Goal: Information Seeking & Learning: Learn about a topic

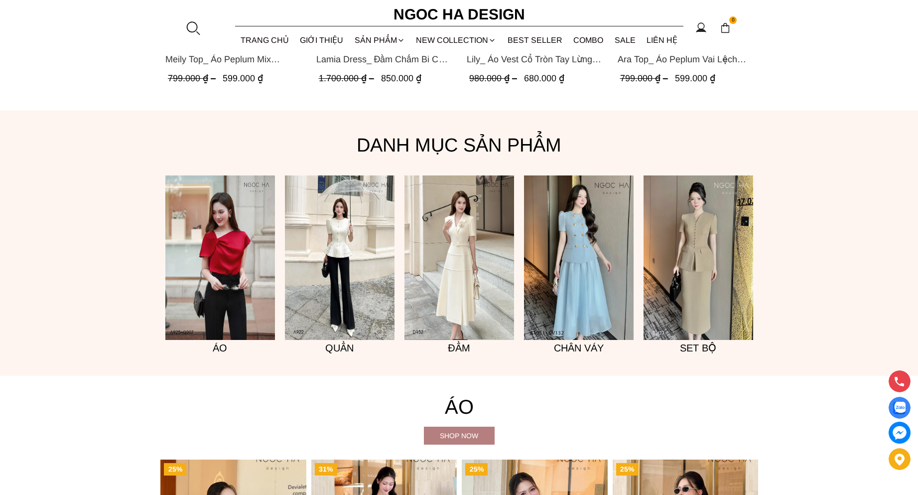
scroll to position [793, 0]
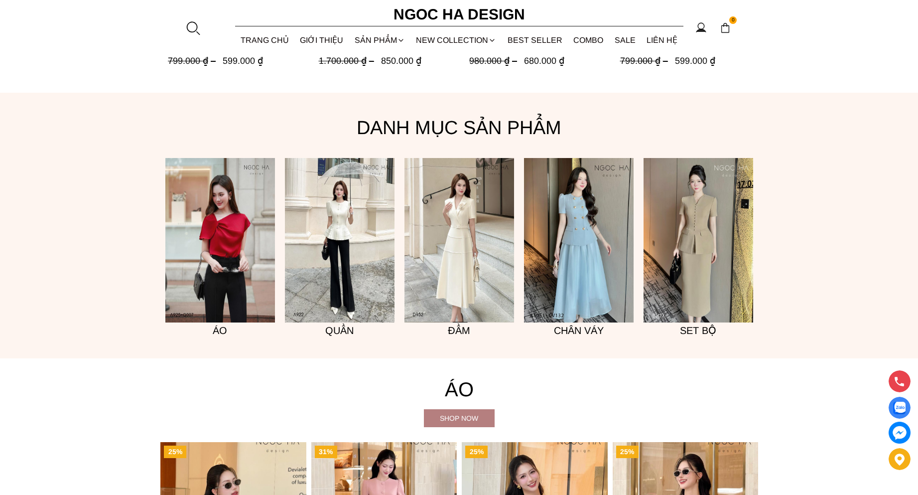
click at [249, 232] on img at bounding box center [220, 240] width 110 height 164
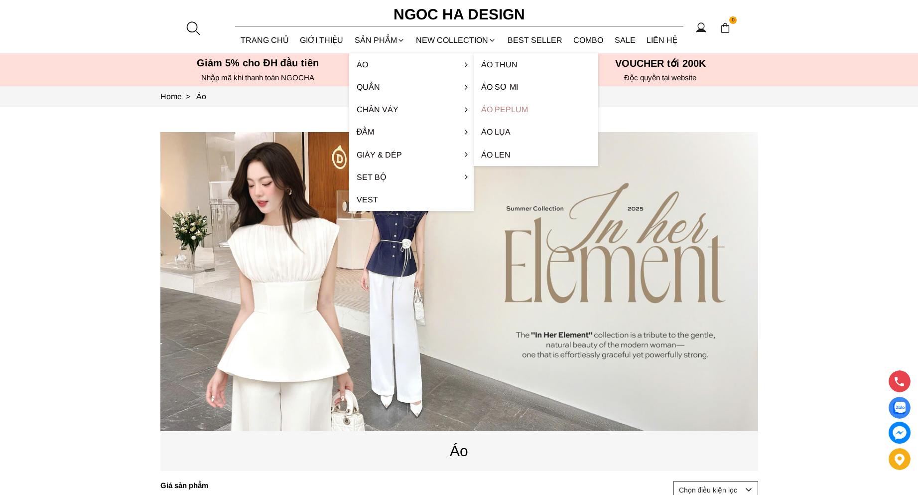
click at [503, 109] on link "Áo Peplum" at bounding box center [536, 109] width 124 height 22
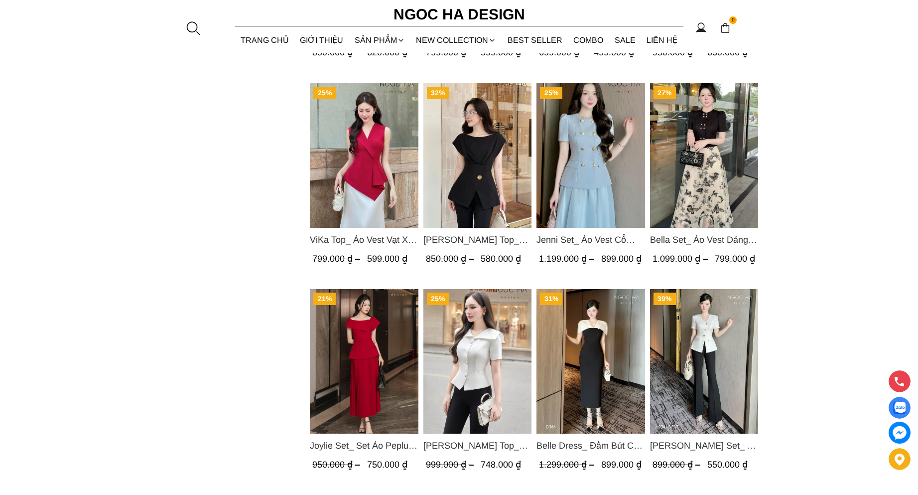
scroll to position [1046, 0]
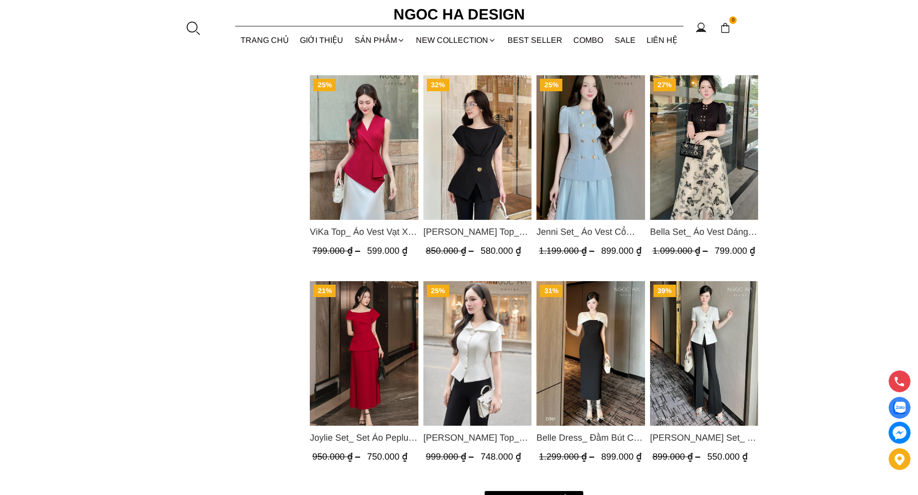
click at [355, 169] on img "Product image - ViKa Top_ Áo Vest Vạt Xếp Chéo màu Đỏ A1053" at bounding box center [364, 147] width 109 height 144
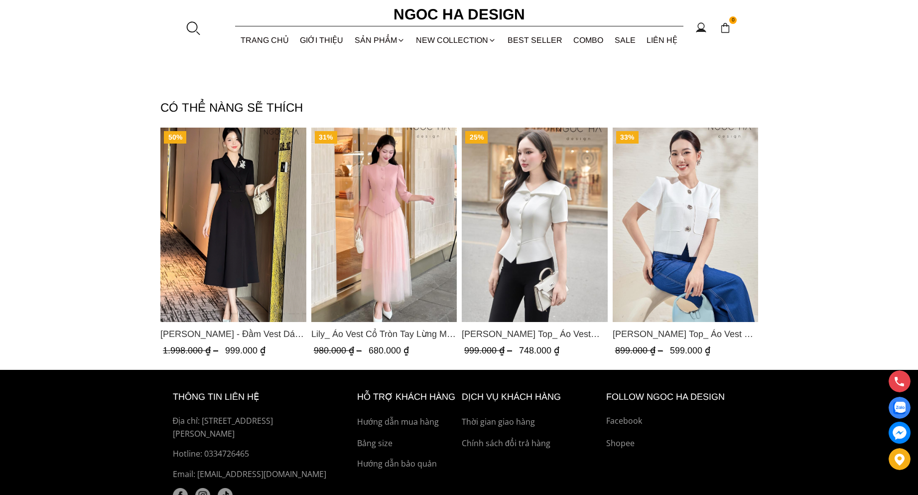
scroll to position [1453, 0]
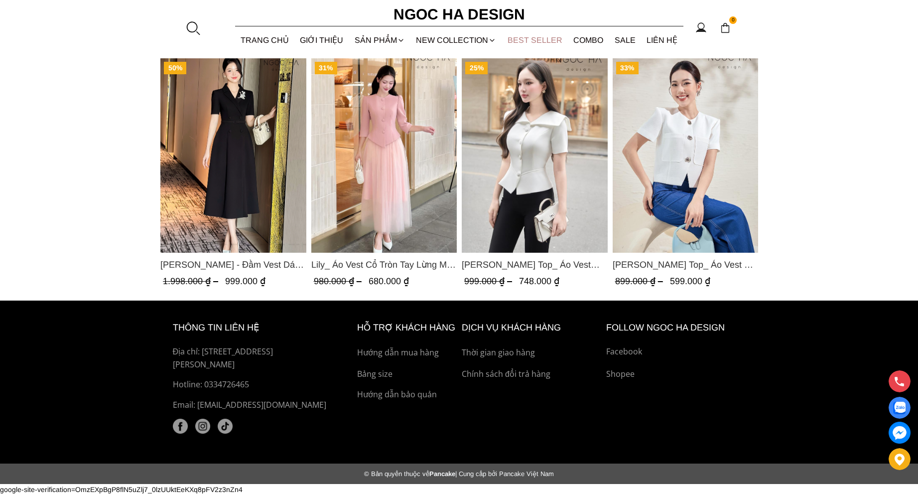
click at [524, 43] on link "BEST SELLER" at bounding box center [535, 40] width 66 height 26
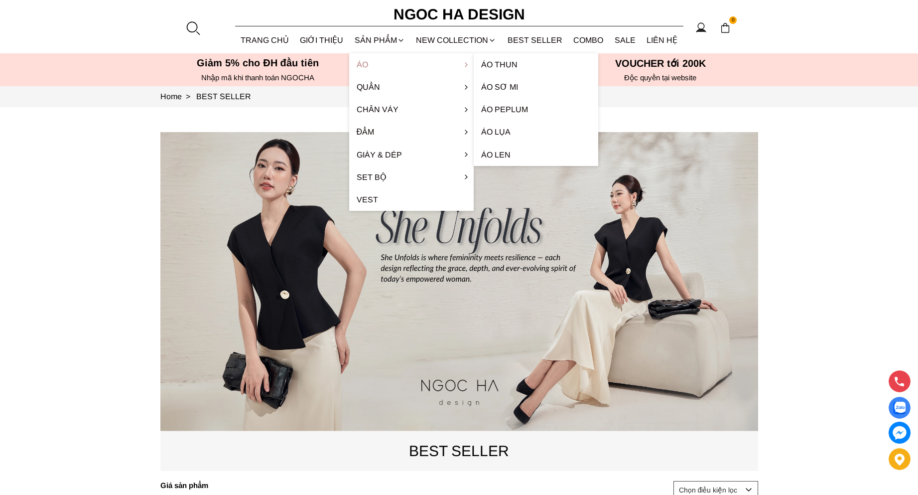
click at [371, 64] on link "Áo" at bounding box center [411, 64] width 124 height 22
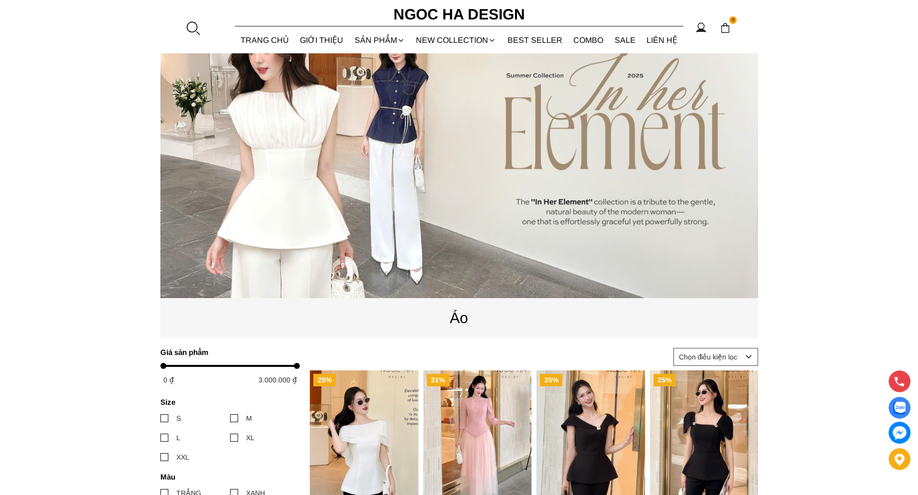
scroll to position [299, 0]
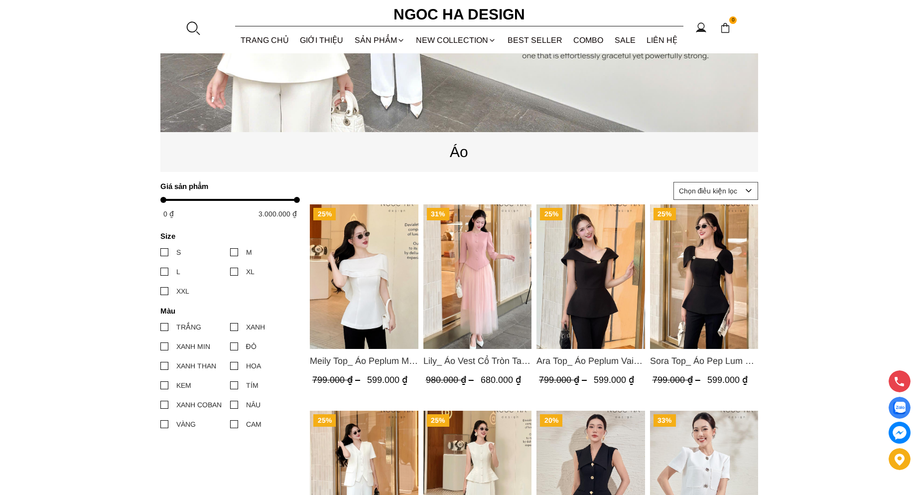
click at [160, 250] on div at bounding box center [164, 252] width 8 height 8
click at [160, 252] on input "S" at bounding box center [160, 252] width 0 height 0
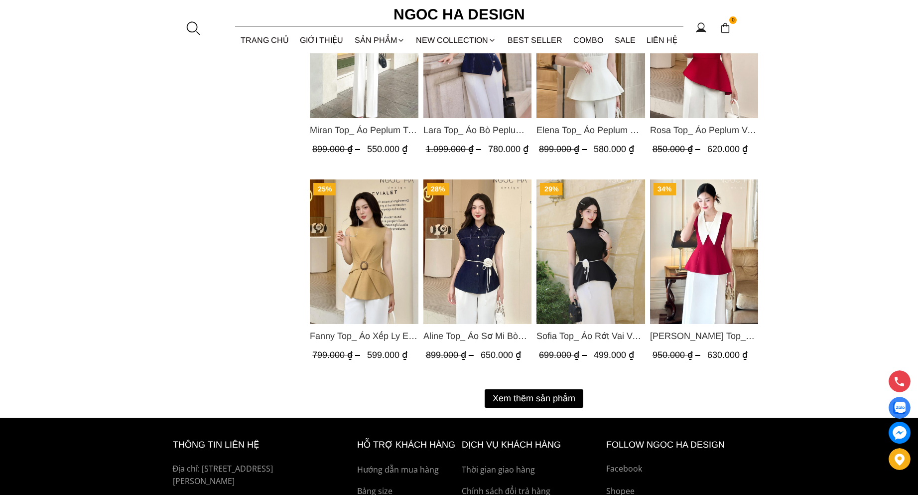
scroll to position [1264, 0]
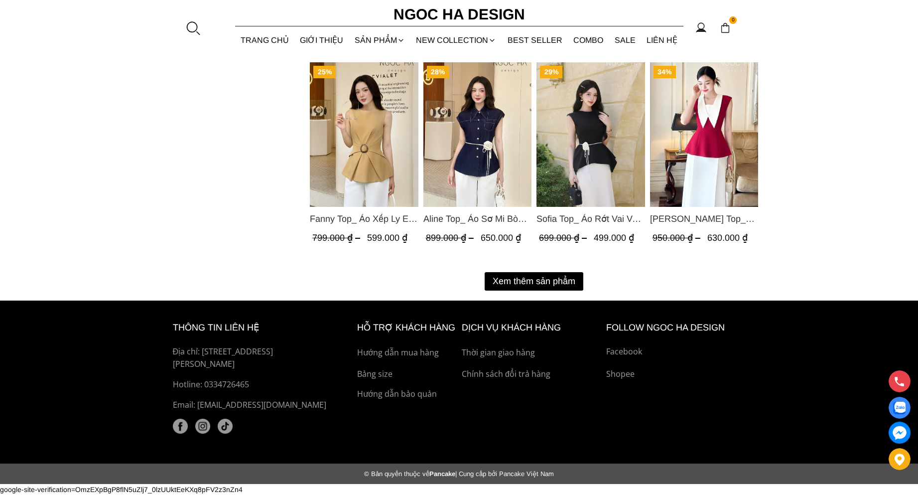
click at [553, 277] on button "Xem thêm sản phẩm" at bounding box center [534, 281] width 99 height 18
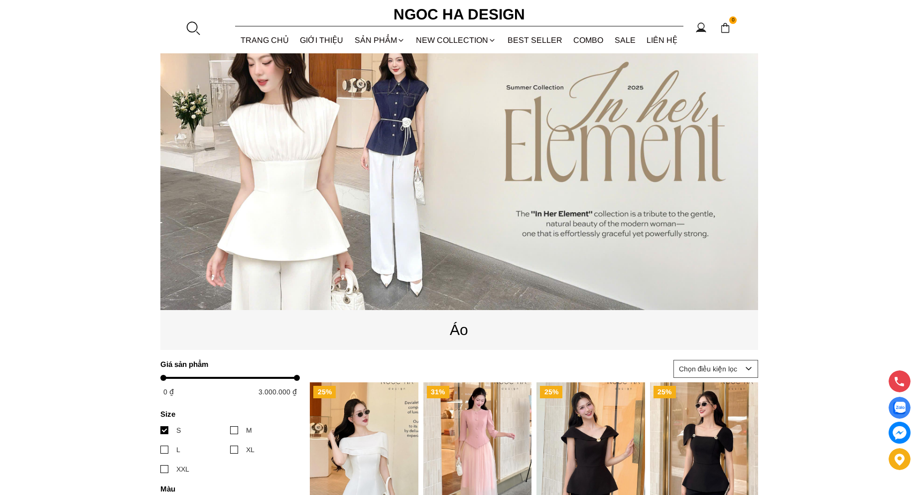
scroll to position [0, 0]
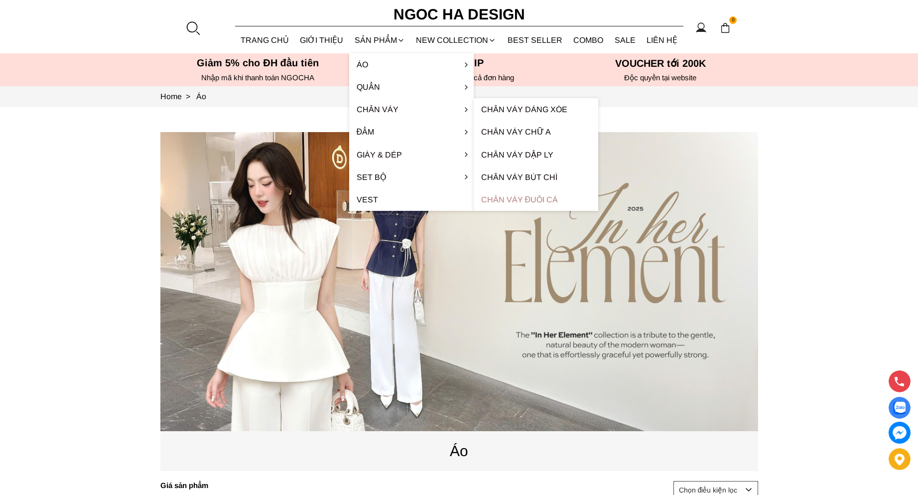
click at [526, 200] on link "Chân váy đuôi cá" at bounding box center [536, 199] width 124 height 22
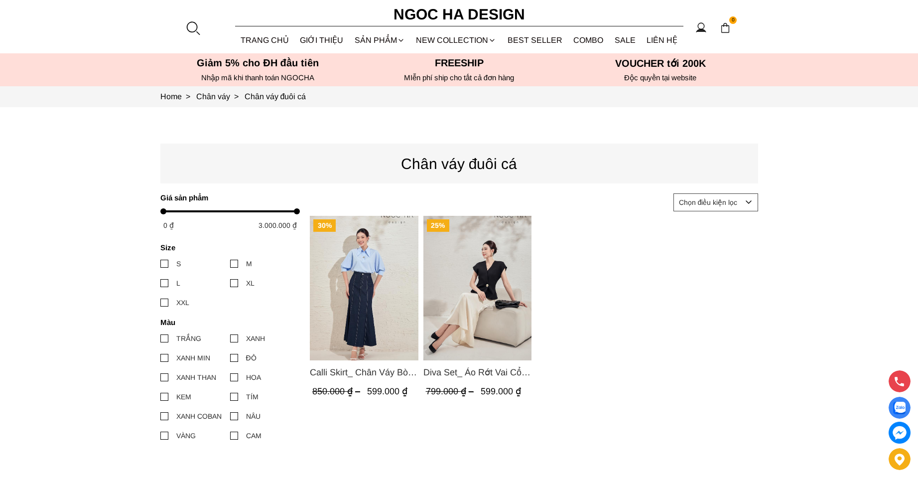
click at [480, 371] on span "Diva Set_ Áo Rớt Vai Cổ V, Chân Váy Lụa Đuôi Cá A1078+CV134" at bounding box center [477, 372] width 109 height 14
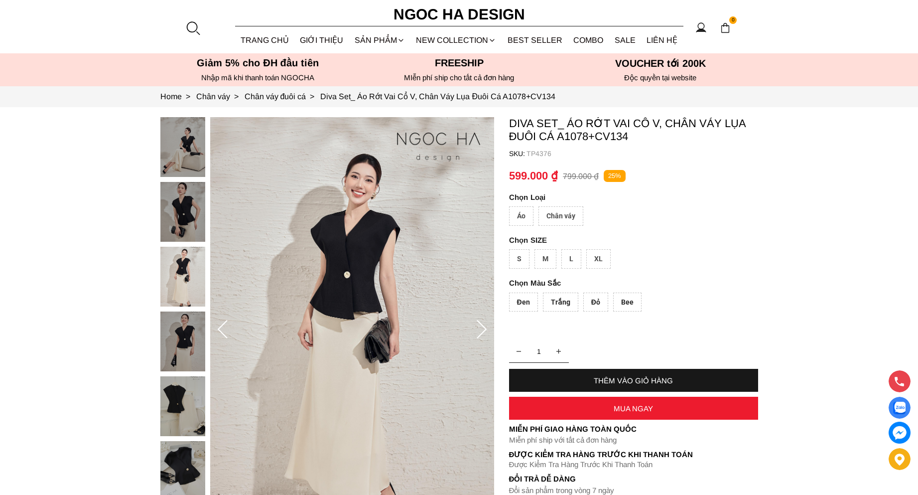
click at [514, 212] on div "Áo" at bounding box center [521, 215] width 24 height 19
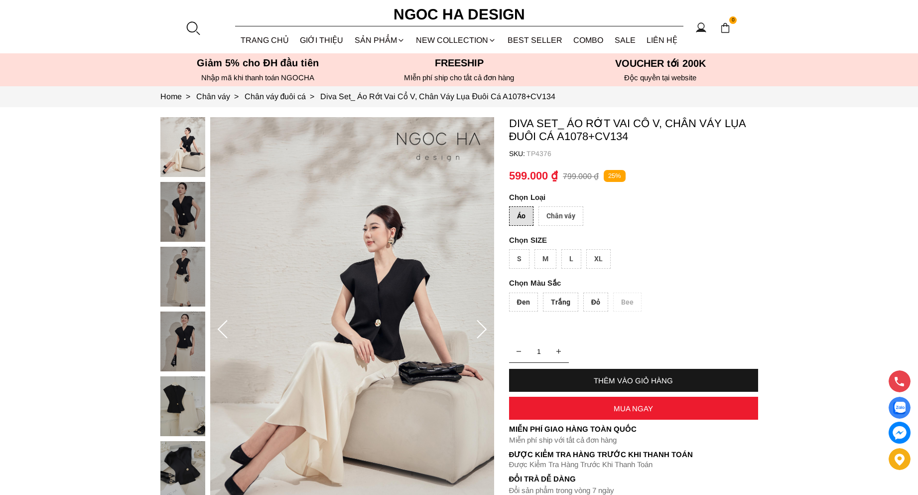
click at [565, 214] on div "Chân váy" at bounding box center [560, 215] width 45 height 19
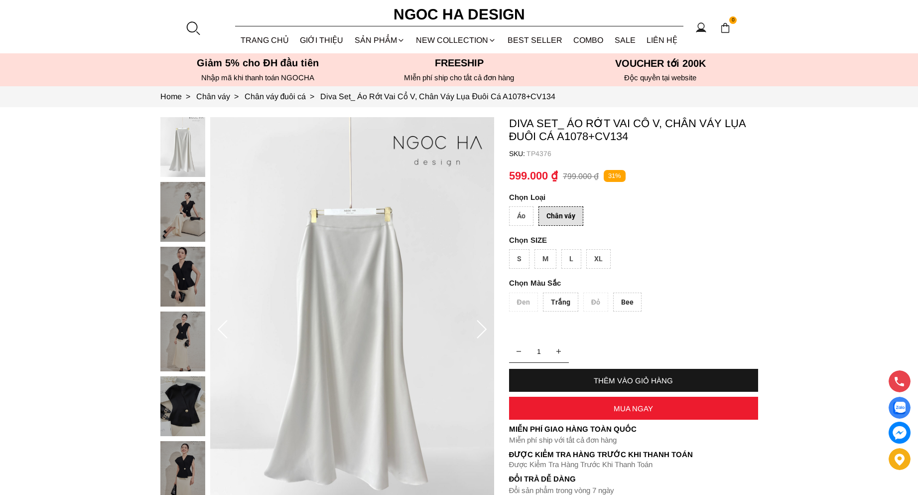
click at [526, 218] on div "Áo" at bounding box center [521, 215] width 24 height 19
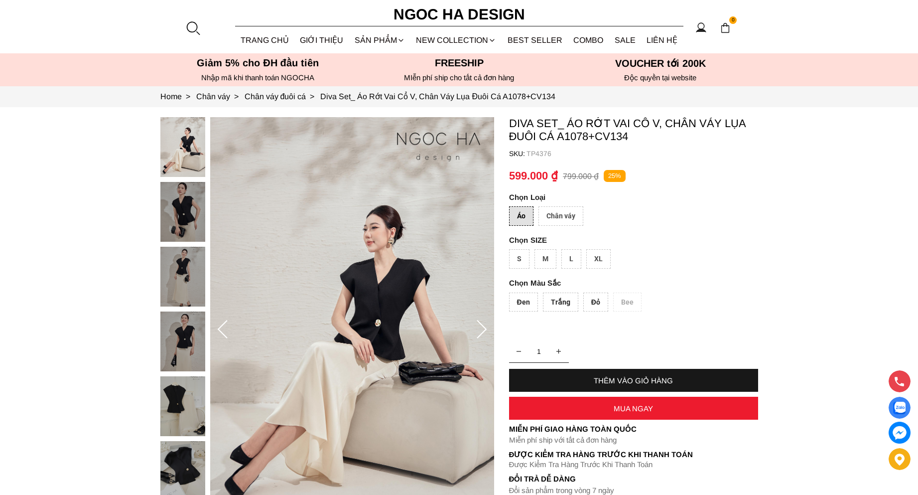
click at [566, 217] on div "Chân váy" at bounding box center [560, 215] width 45 height 19
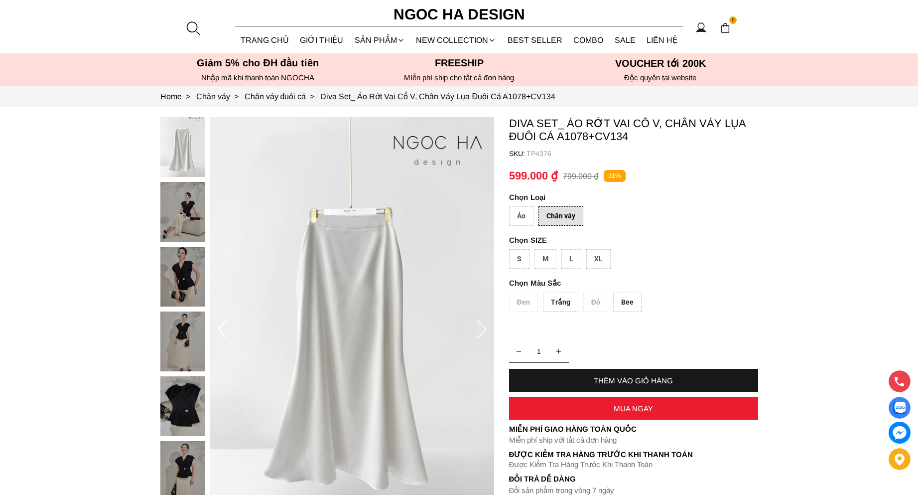
click at [525, 222] on div "Áo" at bounding box center [521, 215] width 24 height 19
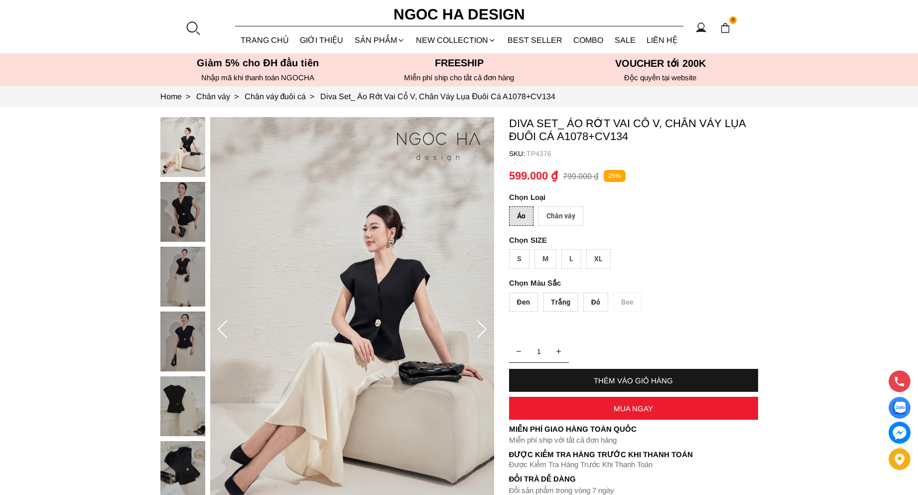
click at [564, 220] on div "Chân váy" at bounding box center [560, 215] width 45 height 19
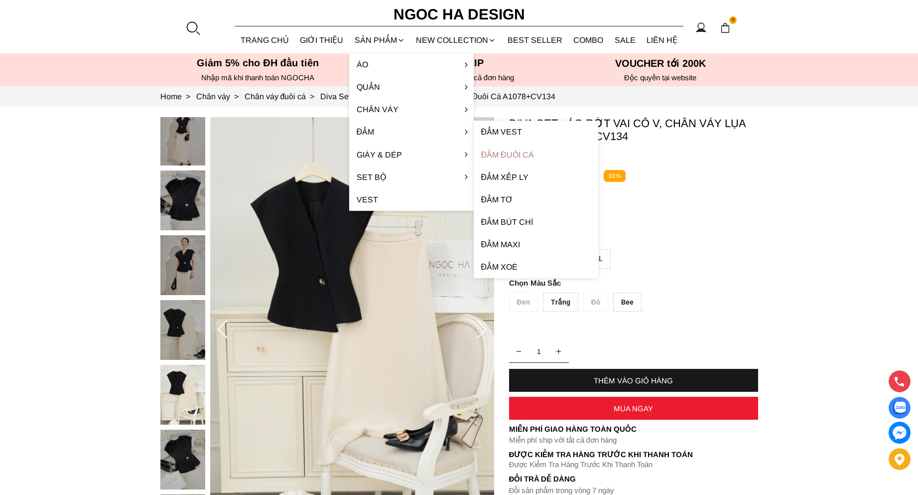
click at [506, 154] on link "Đầm đuôi cá" at bounding box center [536, 154] width 124 height 22
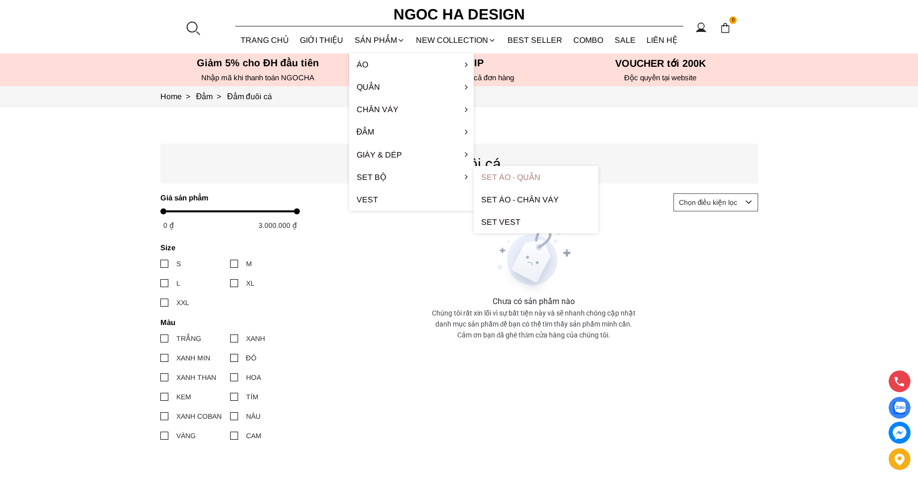
click at [487, 175] on link "Set Áo - Quần" at bounding box center [536, 177] width 124 height 22
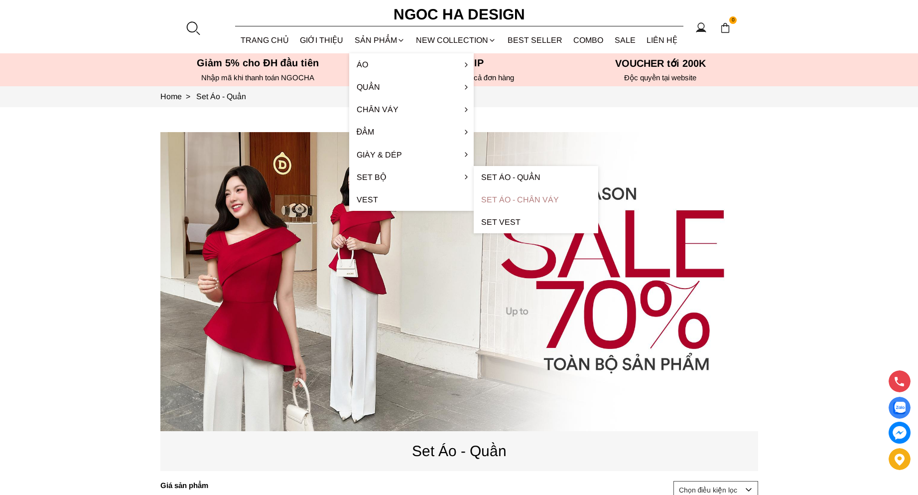
click at [494, 197] on link "Set Áo - Chân váy" at bounding box center [536, 199] width 124 height 22
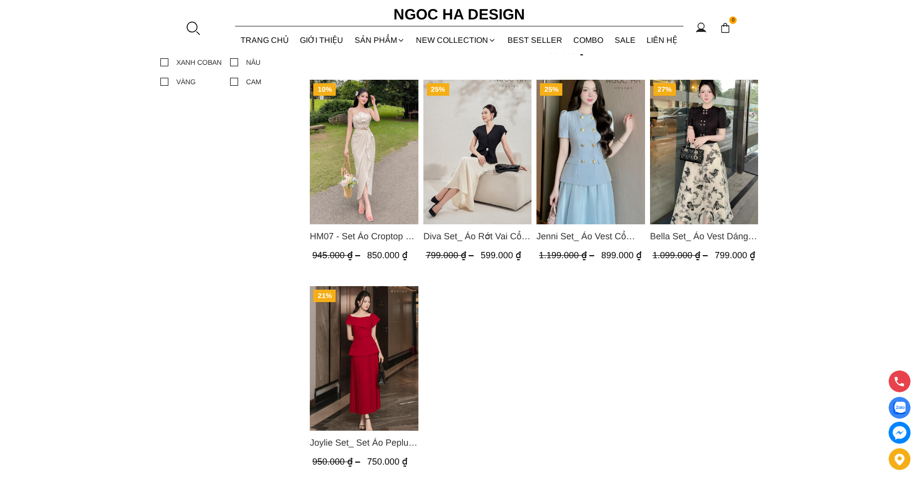
scroll to position [647, 0]
